Goal: Task Accomplishment & Management: Manage account settings

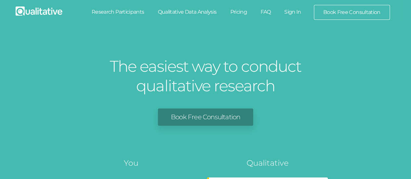
click at [295, 14] on link "Sign In" at bounding box center [293, 12] width 31 height 14
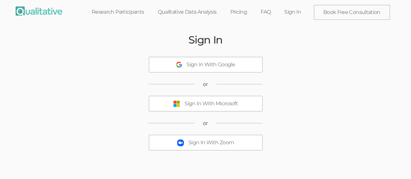
click at [217, 101] on div "Sign In With Microsoft" at bounding box center [211, 103] width 53 height 7
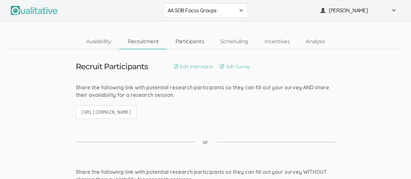
click at [191, 45] on link "Participants" at bounding box center [189, 42] width 45 height 14
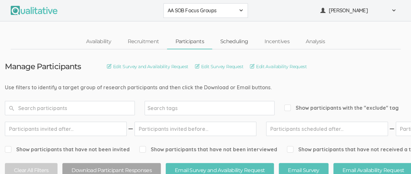
click at [239, 41] on link "Scheduling" at bounding box center [234, 42] width 44 height 14
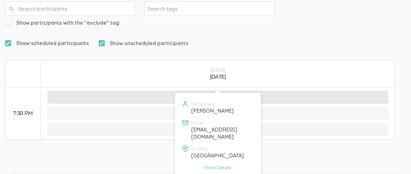
scroll to position [117, 0]
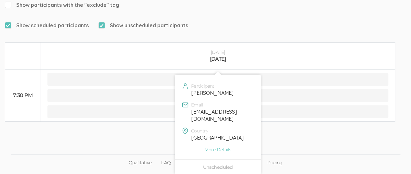
click at [225, 171] on div "Participant Bryce Stephens Email brycedstephens@gmail.com Country United States…" at bounding box center [217, 124] width 85 height 99
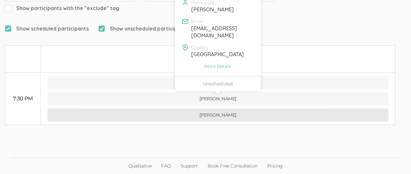
scroll to position [99, 0]
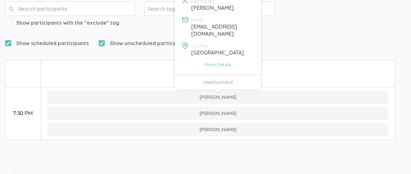
click at [226, 83] on div "Unscheduled" at bounding box center [218, 82] width 76 height 5
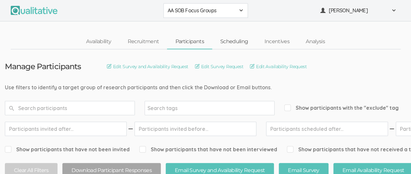
click at [237, 43] on link "Scheduling" at bounding box center [234, 42] width 44 height 14
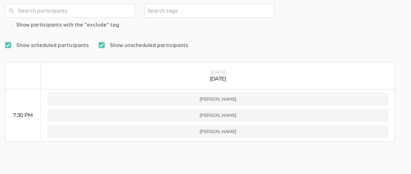
scroll to position [99, 0]
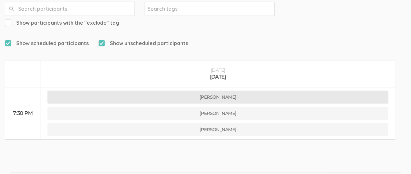
click at [230, 91] on button "Bryce Stephens" at bounding box center [217, 97] width 341 height 13
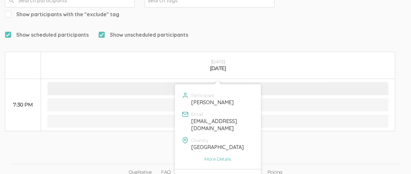
scroll to position [117, 0]
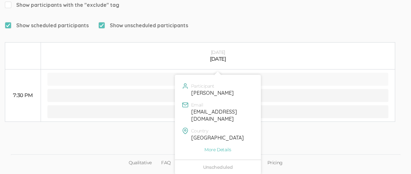
click at [230, 168] on div "Unscheduled" at bounding box center [218, 167] width 76 height 5
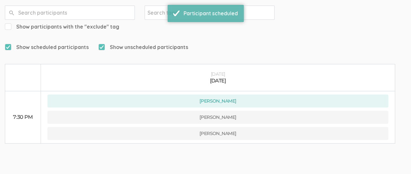
scroll to position [99, 0]
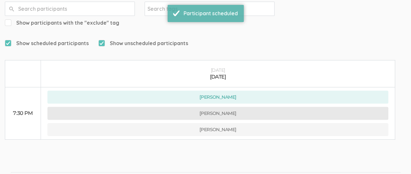
click at [231, 107] on button "Megan Woods" at bounding box center [217, 113] width 341 height 13
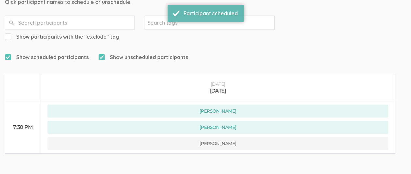
scroll to position [87, 0]
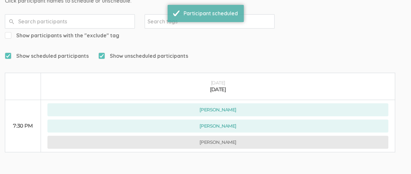
click at [229, 136] on button "Shanija Coicou" at bounding box center [217, 142] width 341 height 13
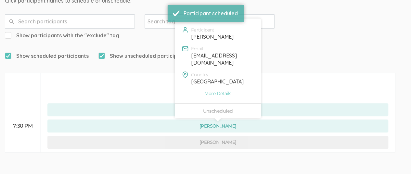
scroll to position [99, 0]
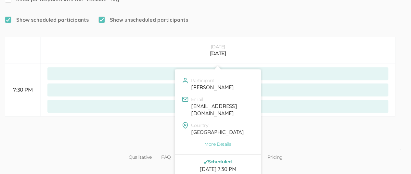
scroll to position [126, 0]
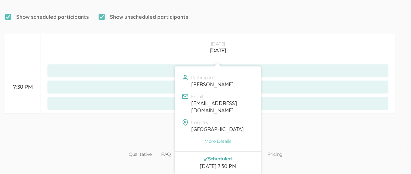
click at [341, 118] on ui-view "Qualitative FAQ Support Book Free Consultation Pricing" at bounding box center [205, 137] width 411 height 49
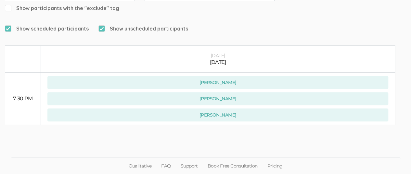
scroll to position [99, 0]
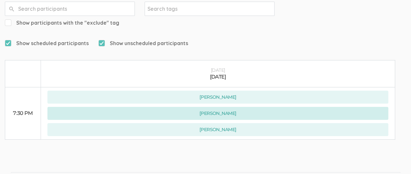
click at [229, 107] on button "Megan Woods" at bounding box center [217, 113] width 341 height 13
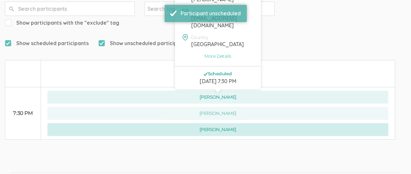
click at [230, 123] on button "Shanija Coicou" at bounding box center [217, 129] width 341 height 13
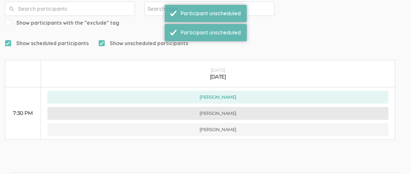
click at [235, 107] on button "Megan Woods" at bounding box center [217, 113] width 341 height 13
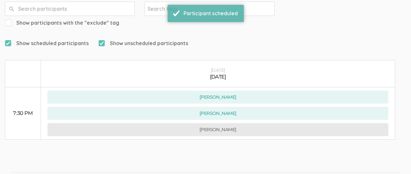
click at [235, 123] on button "Shanija Coicou" at bounding box center [217, 129] width 341 height 13
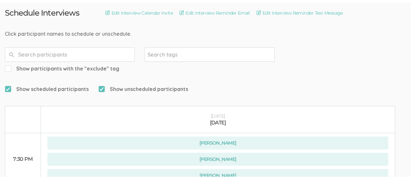
scroll to position [0, 0]
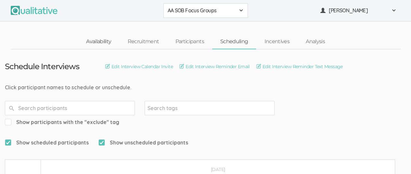
click at [100, 45] on link "Availability" at bounding box center [98, 42] width 41 height 14
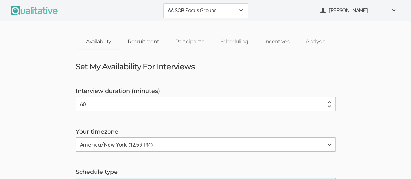
click at [151, 39] on link "Recruitment" at bounding box center [143, 42] width 48 height 14
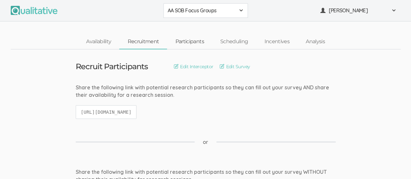
click at [191, 44] on link "Participants" at bounding box center [189, 42] width 45 height 14
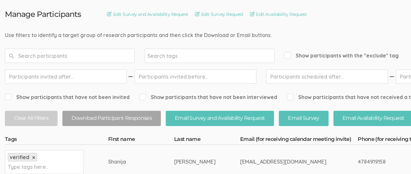
scroll to position [51, 0]
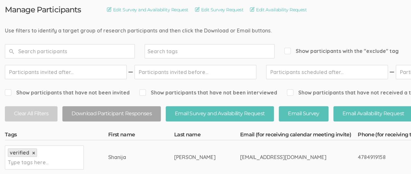
scroll to position [0, 0]
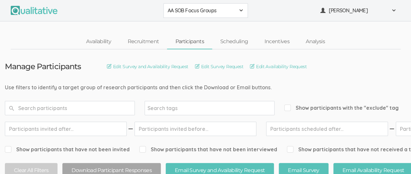
click at [239, 15] on button "AA SOB Focus Groups" at bounding box center [206, 10] width 85 height 15
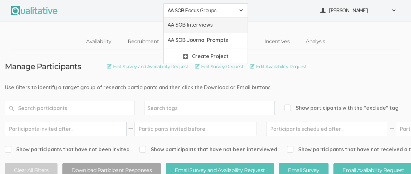
click at [232, 25] on span "AA SOB Interviews" at bounding box center [206, 24] width 76 height 7
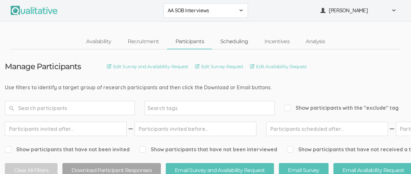
click at [236, 45] on link "Scheduling" at bounding box center [234, 42] width 44 height 14
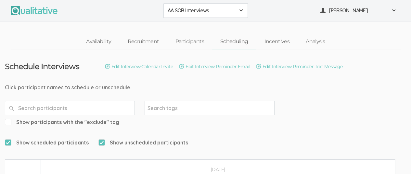
click at [236, 12] on div "AA SOB Interviews" at bounding box center [206, 10] width 76 height 7
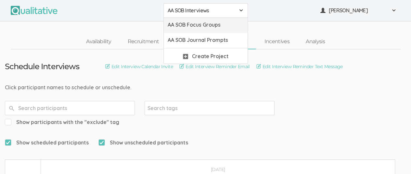
click at [215, 28] on span "AA SOB Focus Groups" at bounding box center [206, 24] width 76 height 7
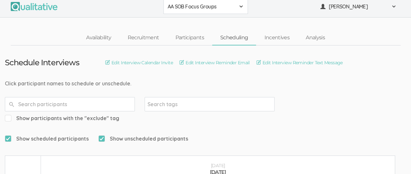
scroll to position [3, 0]
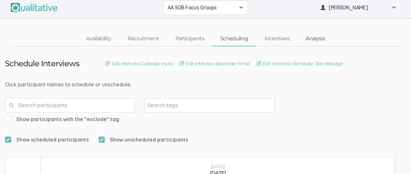
click at [316, 40] on link "Analysis" at bounding box center [315, 39] width 35 height 14
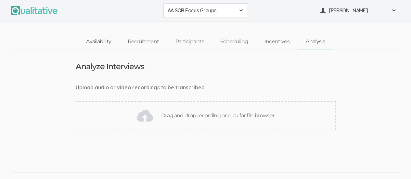
click at [96, 43] on link "Availability" at bounding box center [98, 42] width 41 height 14
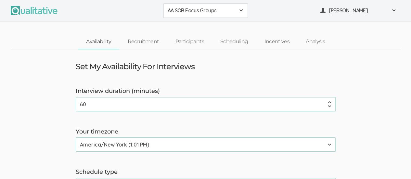
click at [240, 14] on div "AA SOB Focus Groups" at bounding box center [206, 10] width 76 height 7
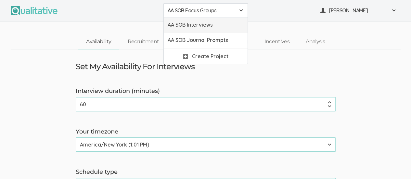
click at [210, 28] on span "AA SOB Interviews" at bounding box center [206, 24] width 76 height 7
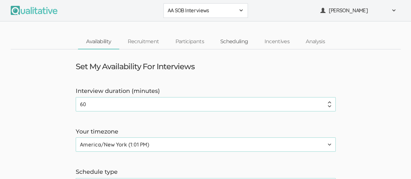
click at [239, 43] on link "Scheduling" at bounding box center [234, 42] width 44 height 14
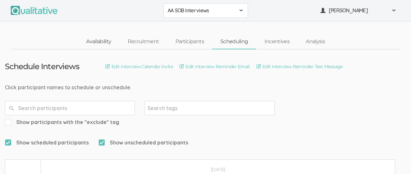
click at [104, 40] on link "Availability" at bounding box center [98, 42] width 41 height 14
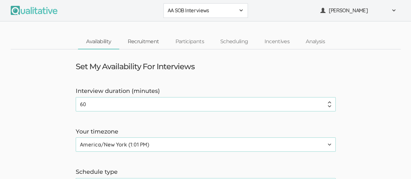
click at [145, 41] on link "Recruitment" at bounding box center [143, 42] width 48 height 14
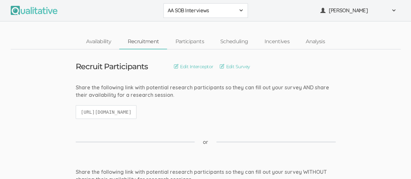
drag, startPoint x: 81, startPoint y: 111, endPoint x: 265, endPoint y: 103, distance: 184.5
click at [265, 103] on div "Share the following link with potential research participants so they can fill …" at bounding box center [206, 105] width 270 height 42
copy code "https://qualitative.io/screener/68a205b49f335cd3cccab60a"
click at [242, 10] on span at bounding box center [241, 10] width 5 height 5
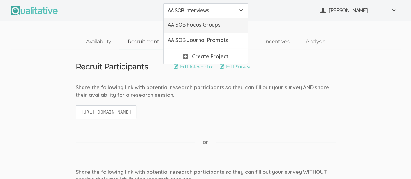
click at [232, 25] on span "AA SOB Focus Groups" at bounding box center [206, 24] width 76 height 7
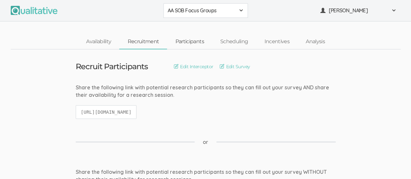
click at [198, 43] on link "Participants" at bounding box center [189, 42] width 45 height 14
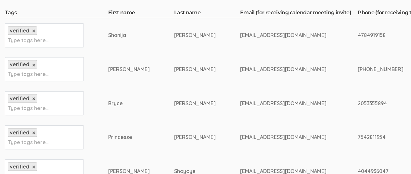
scroll to position [180, 0]
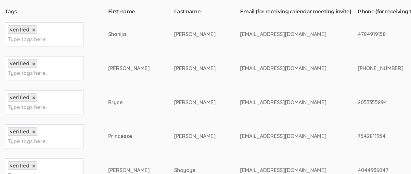
drag, startPoint x: 194, startPoint y: 34, endPoint x: 277, endPoint y: 35, distance: 82.6
click at [277, 35] on div "shanijac12344@gmail.com" at bounding box center [286, 34] width 93 height 7
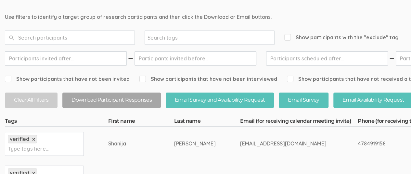
scroll to position [0, 0]
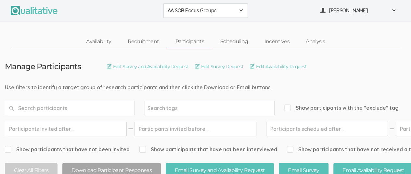
click at [239, 41] on link "Scheduling" at bounding box center [234, 42] width 44 height 14
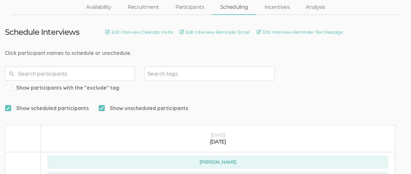
scroll to position [99, 0]
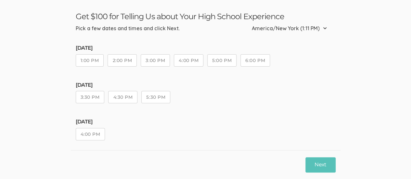
scroll to position [33, 0]
